Goal: Transaction & Acquisition: Purchase product/service

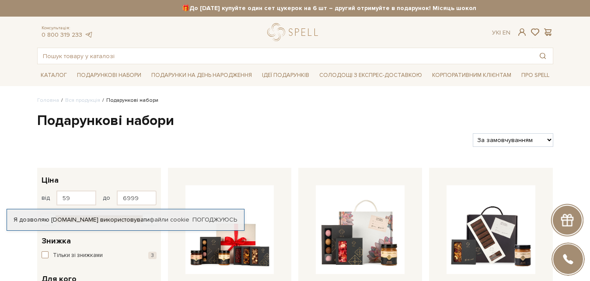
click at [438, 146] on div at bounding box center [252, 140] width 436 height 14
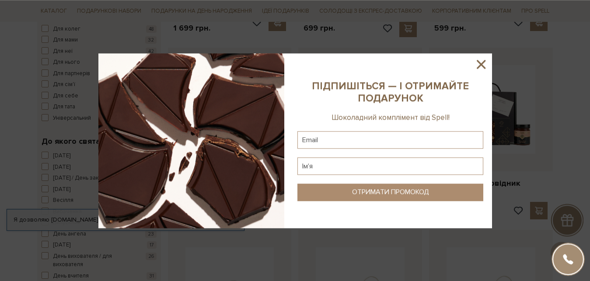
scroll to position [312, 0]
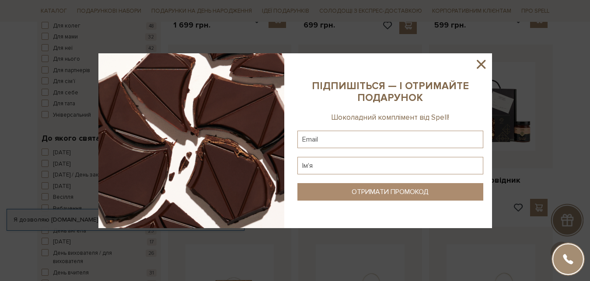
click at [480, 64] on icon at bounding box center [481, 64] width 9 height 9
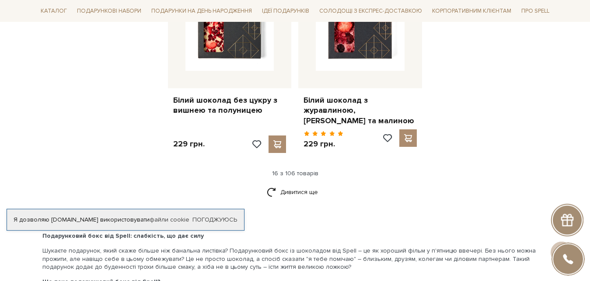
scroll to position [1159, 0]
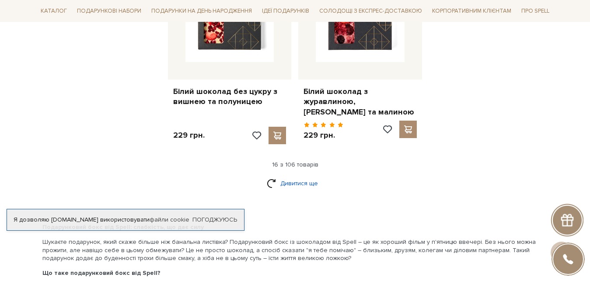
click at [281, 188] on link "Дивитися ще" at bounding box center [295, 183] width 57 height 15
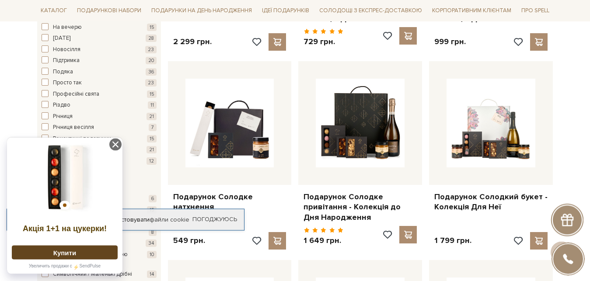
scroll to position [669, 0]
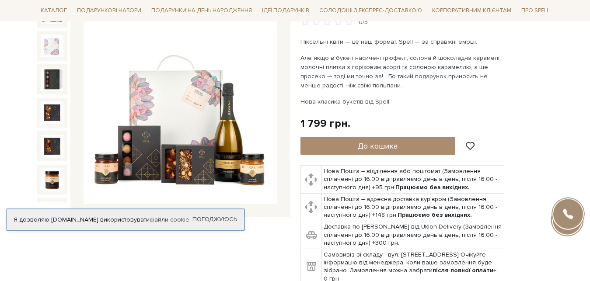
scroll to position [134, 0]
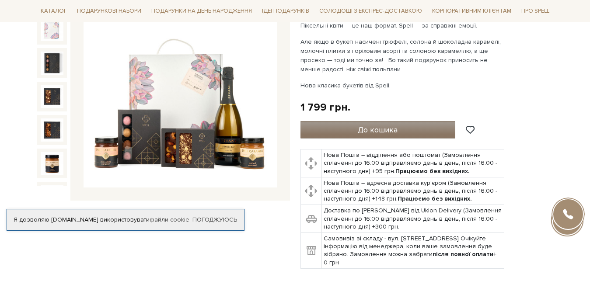
click at [420, 131] on button "До кошика" at bounding box center [377, 129] width 155 height 17
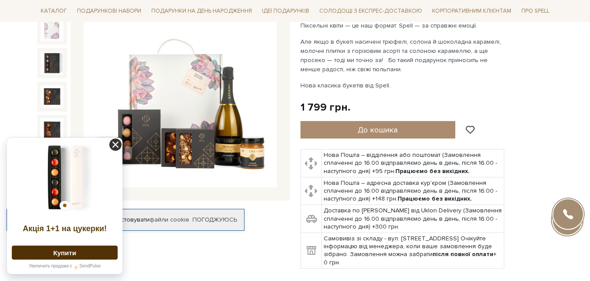
click at [115, 146] on icon at bounding box center [115, 145] width 12 height 12
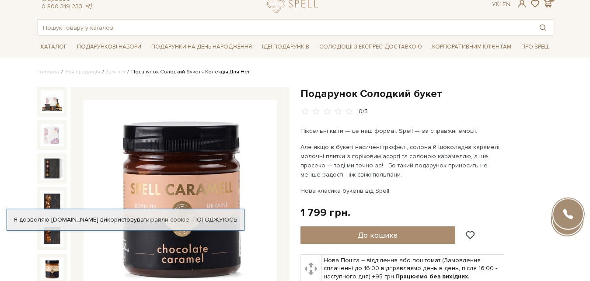
scroll to position [0, 0]
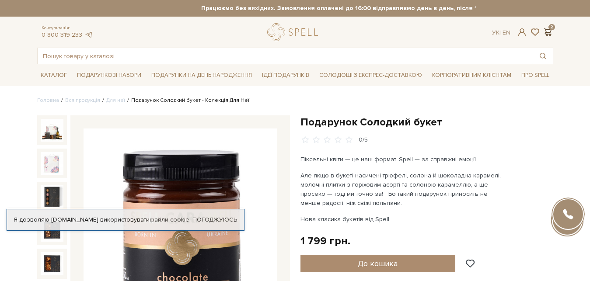
click at [547, 32] on span at bounding box center [548, 32] width 10 height 9
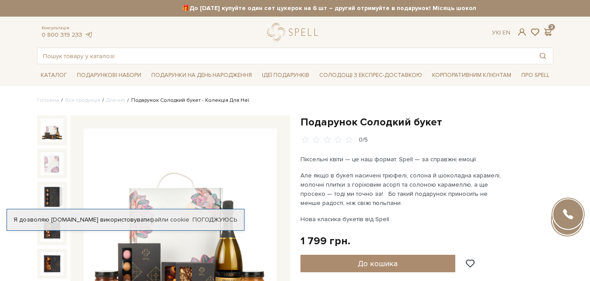
click at [51, 124] on img at bounding box center [52, 130] width 23 height 23
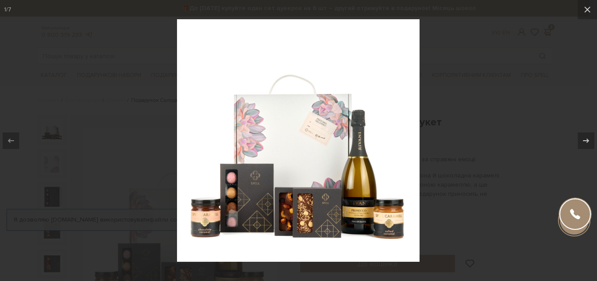
click at [511, 115] on div at bounding box center [298, 140] width 597 height 281
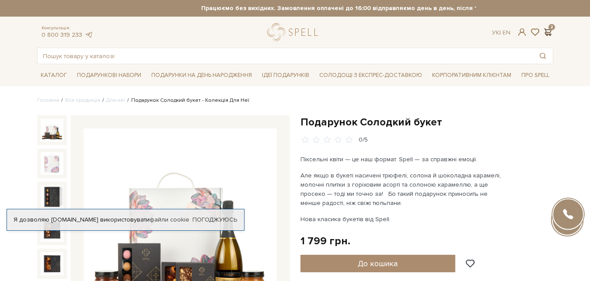
click at [550, 34] on span at bounding box center [548, 32] width 10 height 9
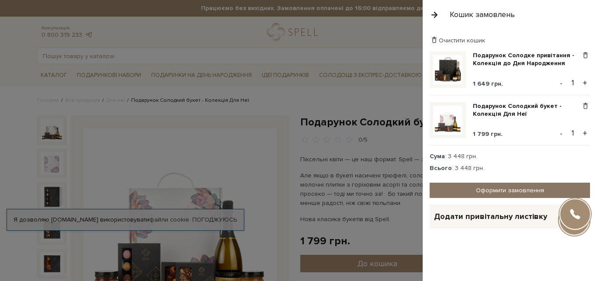
click at [492, 187] on link "Оформити замовлення" at bounding box center [510, 190] width 160 height 15
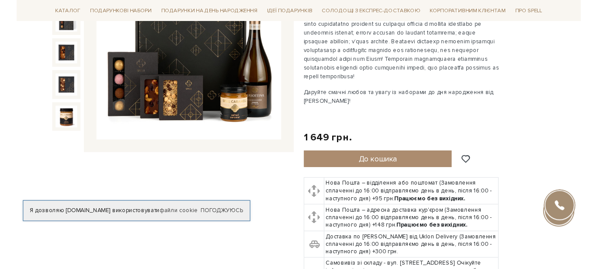
scroll to position [178, 0]
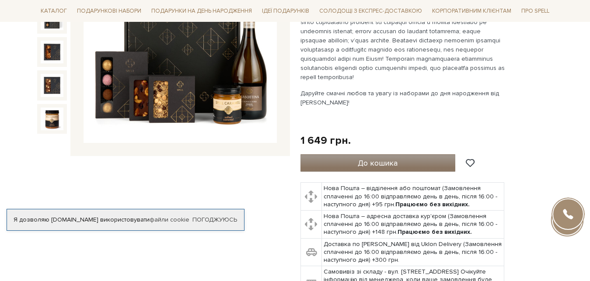
click at [415, 157] on button "До кошика" at bounding box center [377, 162] width 155 height 17
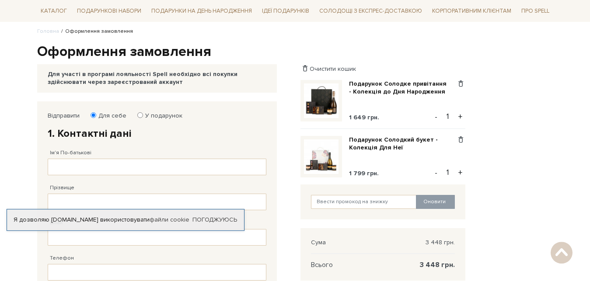
scroll to position [89, 0]
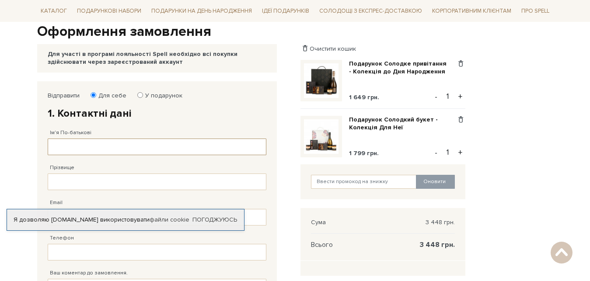
click at [122, 150] on input "Ім'я По-батькові" at bounding box center [157, 147] width 219 height 17
type input "R"
type input "Катерина Сергіївна"
click at [99, 177] on input "Прізвище" at bounding box center [157, 182] width 219 height 17
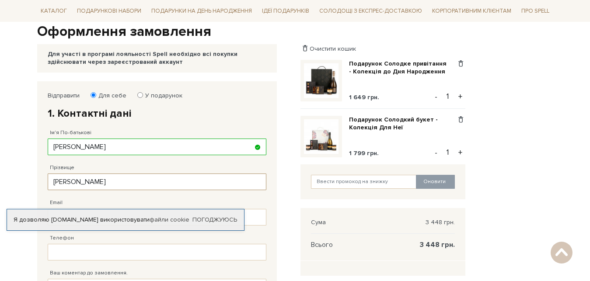
type input "Клєймьонова"
click at [285, 192] on div "Відправити Для себе У подарунок 1. Контактні дані Ім'я По-батькові Катерина Сер…" at bounding box center [163, 253] width 253 height 344
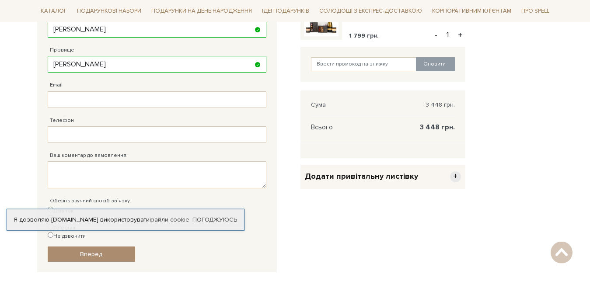
scroll to position [223, 0]
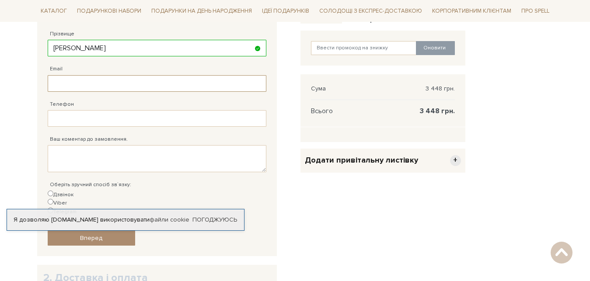
click at [201, 84] on input "Email" at bounding box center [157, 83] width 219 height 17
click at [101, 81] on input "Email" at bounding box center [157, 83] width 219 height 17
paste input "hr.smkgroup2019@gmail.com"
type input "hr.smkgroup2019@gmail.com"
click at [70, 117] on input "Телефон" at bounding box center [157, 118] width 219 height 17
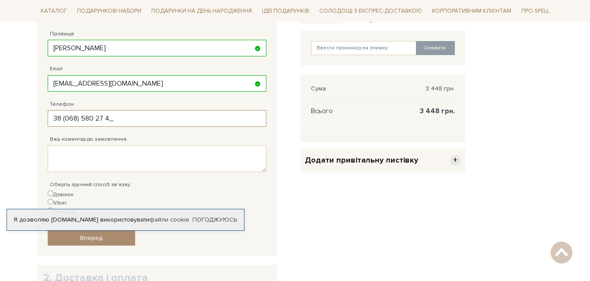
type input "38 (068) 580 27 40"
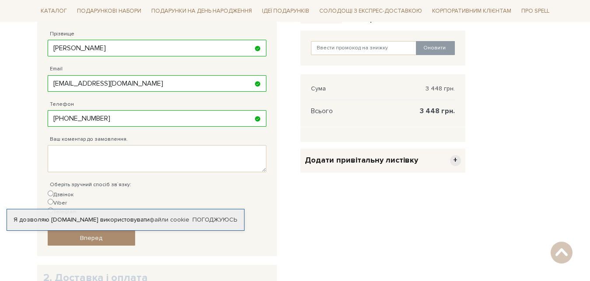
click at [53, 199] on input "Viber" at bounding box center [51, 202] width 6 height 6
radio input "true"
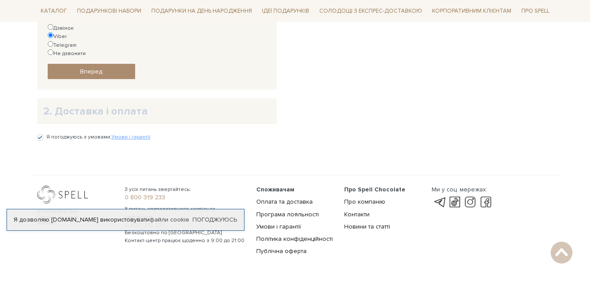
scroll to position [395, 0]
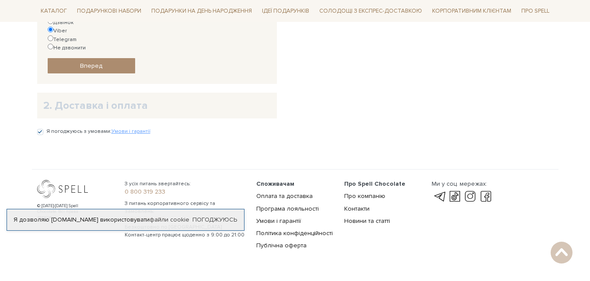
click at [105, 99] on h2 "2. Доставка і оплата" at bounding box center [156, 106] width 227 height 14
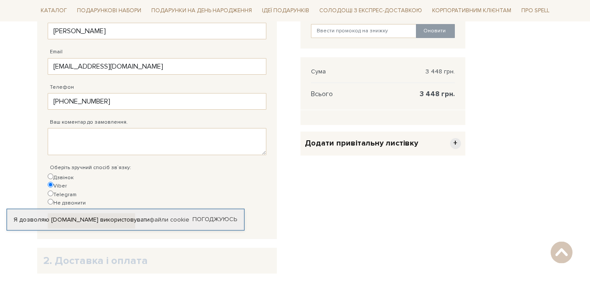
scroll to position [261, 0]
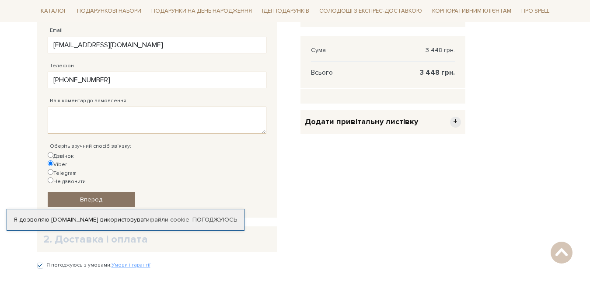
click at [88, 196] on span "Вперед" at bounding box center [91, 199] width 22 height 7
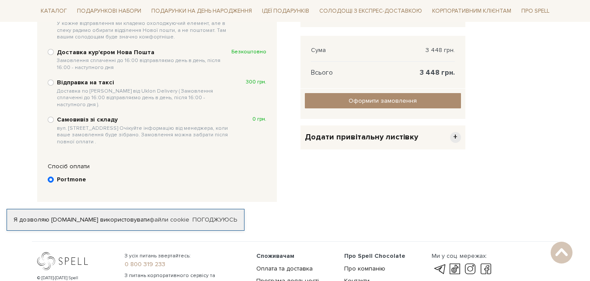
scroll to position [170, 0]
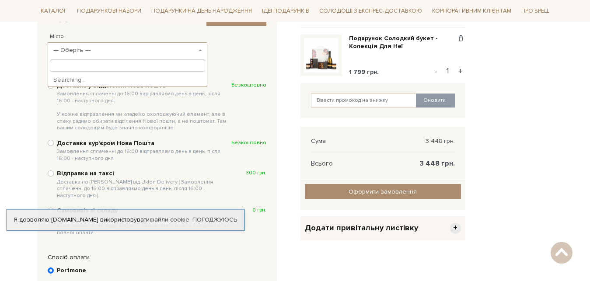
click at [202, 48] on span "--- Оберіть ---" at bounding box center [128, 50] width 160 height 16
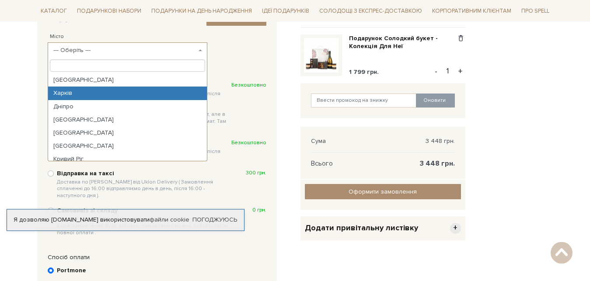
select select "Харків"
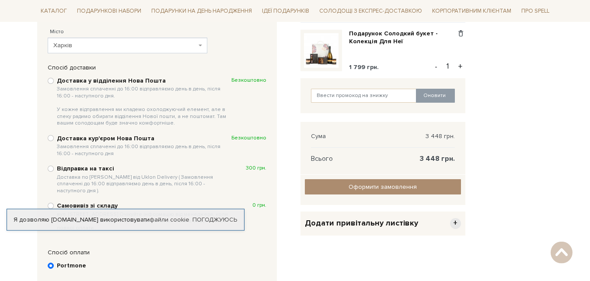
scroll to position [178, 0]
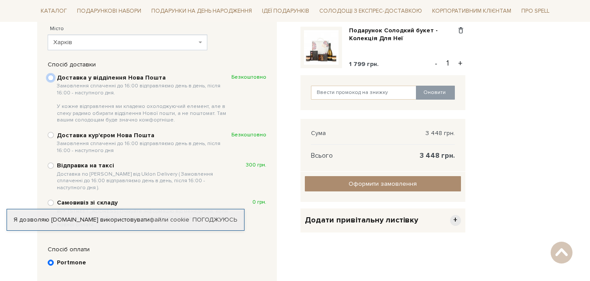
click at [49, 78] on input "Доставка у відділення Нова Пошта Замовлення сплаченні до 16:00 відправляємо ден…" at bounding box center [51, 78] width 6 height 6
radio input "true"
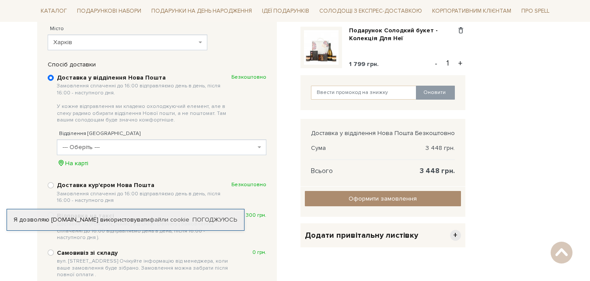
scroll to position [0, 0]
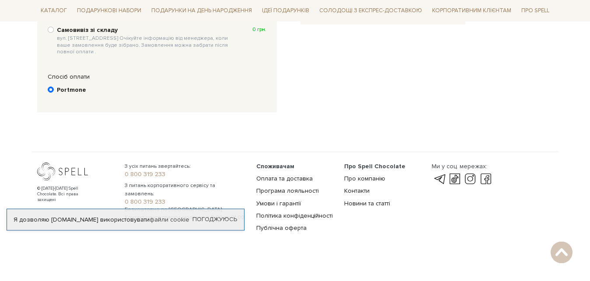
scroll to position [403, 0]
